Goal: Navigation & Orientation: Find specific page/section

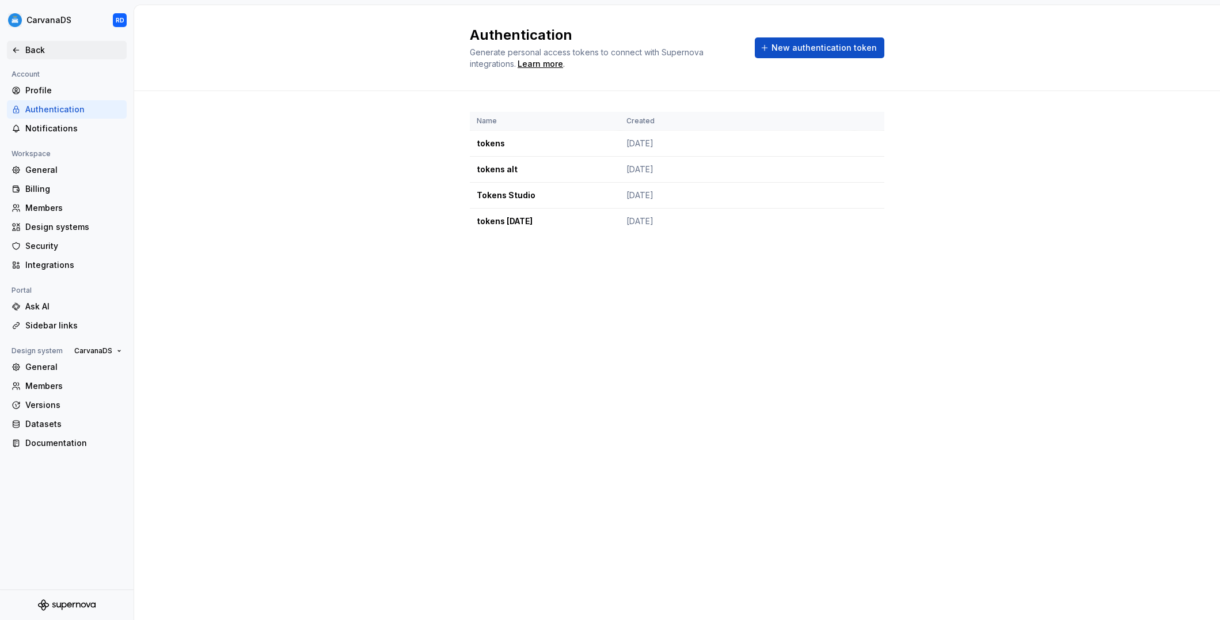
click at [52, 48] on div "Back" at bounding box center [73, 50] width 97 height 12
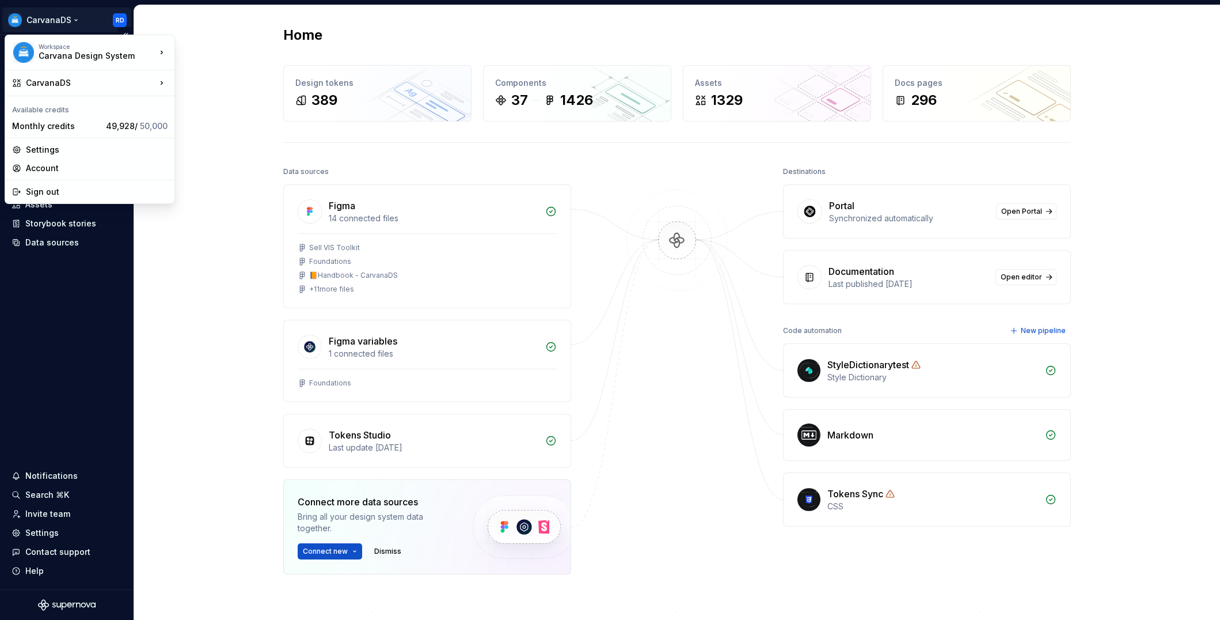
click at [35, 24] on html "CarvanaDS RD Home Documentation Analytics Code automation Dataset Carvana Desig…" at bounding box center [610, 310] width 1220 height 620
click at [243, 133] on div "Manage design systems" at bounding box center [243, 130] width 99 height 12
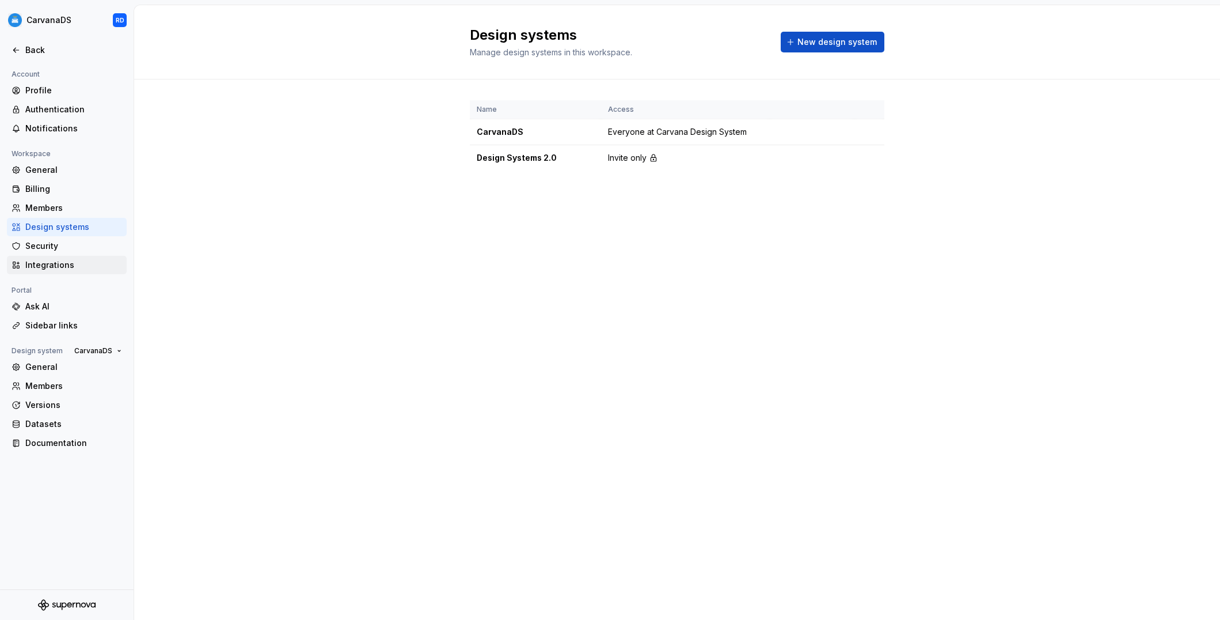
click at [65, 264] on div "Integrations" at bounding box center [73, 265] width 97 height 12
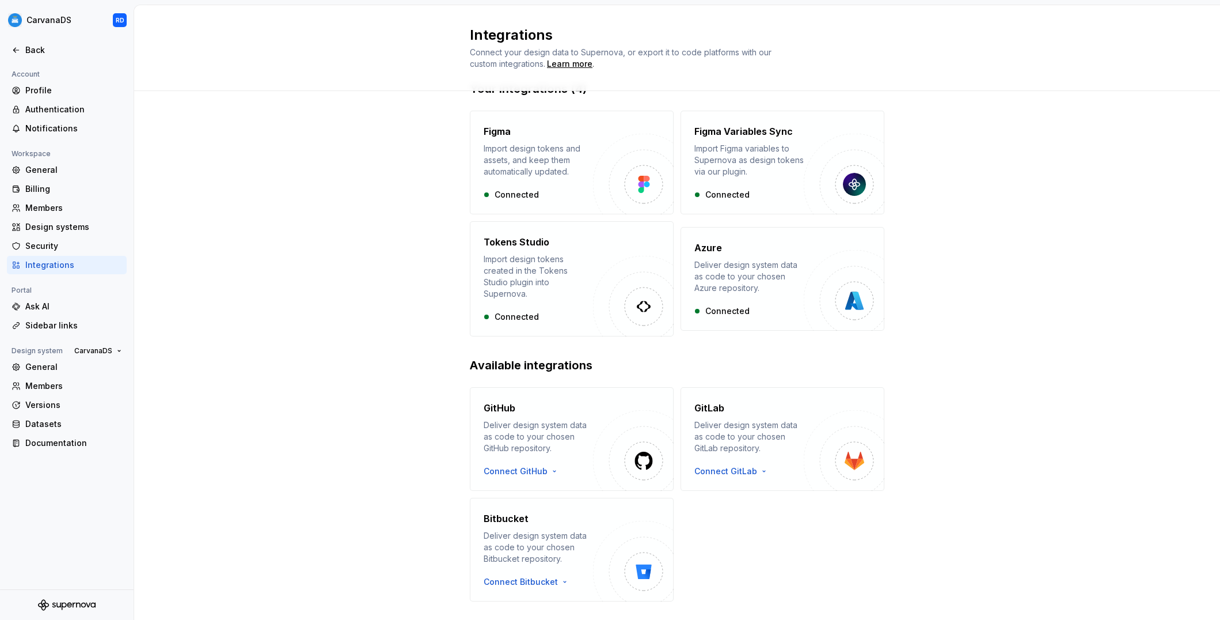
scroll to position [36, 0]
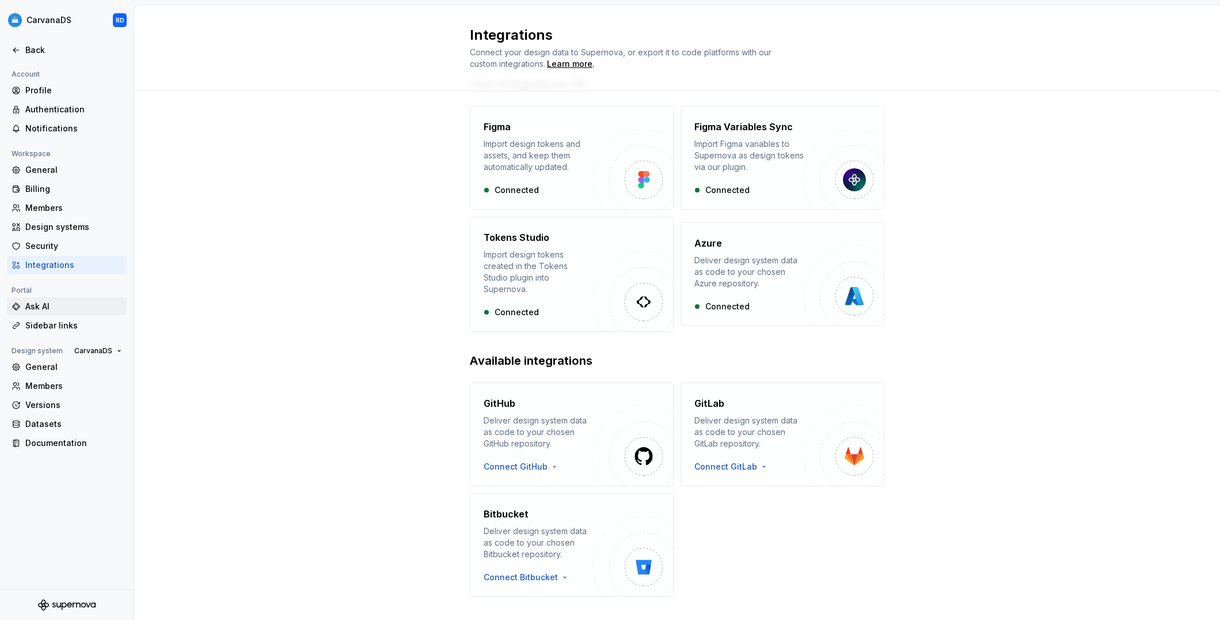
click at [63, 312] on div "Ask AI" at bounding box center [73, 307] width 97 height 12
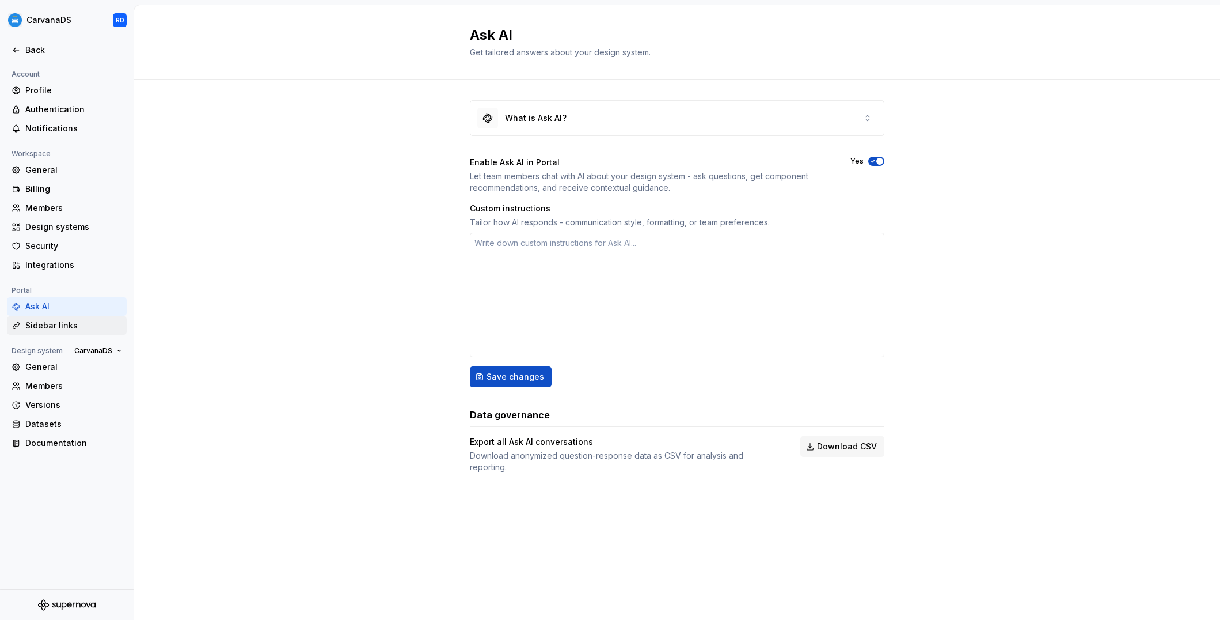
click at [87, 327] on div "Sidebar links" at bounding box center [73, 326] width 97 height 12
